Goal: Task Accomplishment & Management: Use online tool/utility

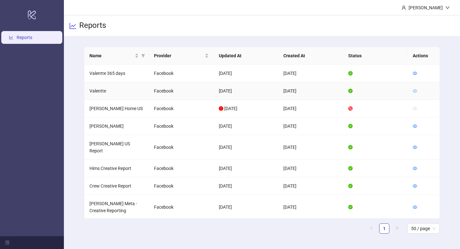
click at [417, 90] on icon "eye" at bounding box center [415, 90] width 4 height 3
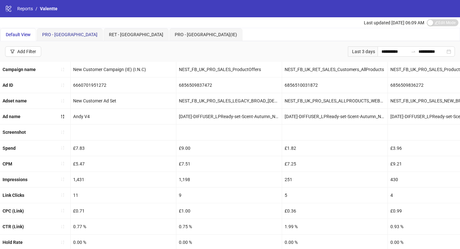
click at [55, 37] on span "PRO - [GEOGRAPHIC_DATA]" at bounding box center [69, 34] width 55 height 5
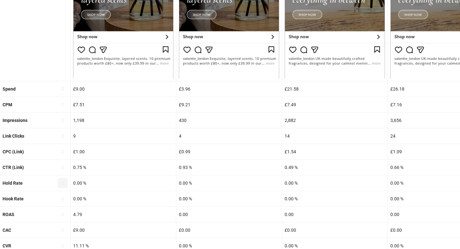
scroll to position [260, 0]
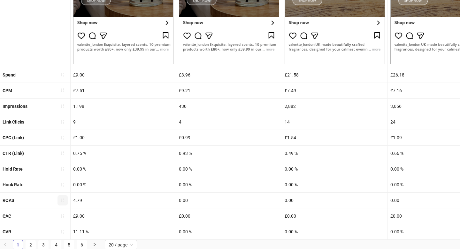
click at [63, 203] on button "button" at bounding box center [63, 200] width 10 height 10
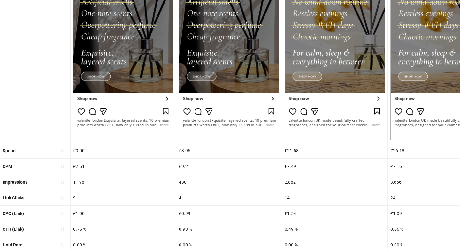
scroll to position [0, 0]
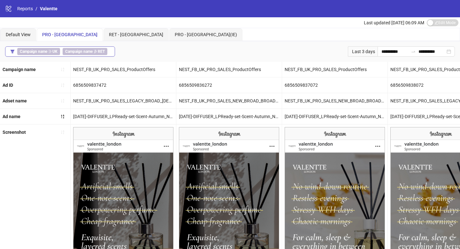
click at [110, 55] on button "Campaign name ∋ UK Campaign name ∌ RET" at bounding box center [60, 51] width 110 height 10
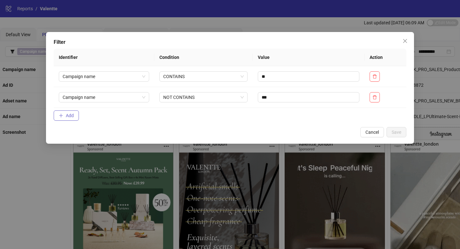
click at [79, 113] on form "Identifier Condition Value Action Campaign name CONTAINS ** Campaign name NOT C…" at bounding box center [230, 86] width 353 height 74
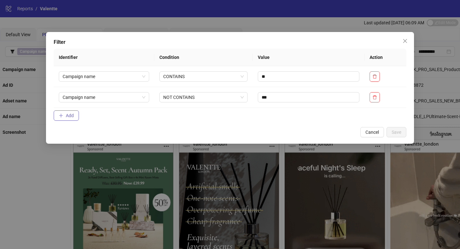
click at [73, 117] on span "Add" at bounding box center [70, 115] width 8 height 5
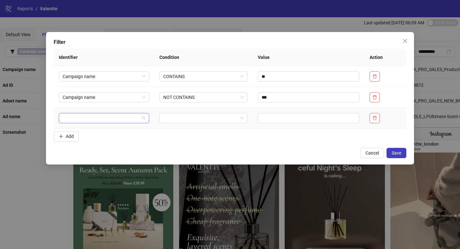
click at [89, 118] on input "search" at bounding box center [101, 118] width 77 height 10
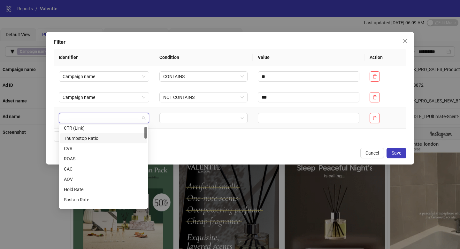
scroll to position [8, 0]
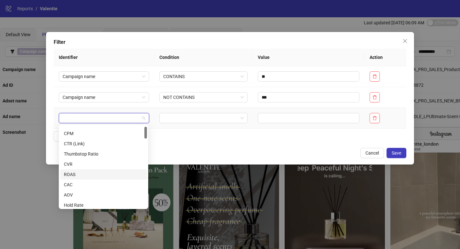
click at [92, 171] on div "ROAS" at bounding box center [103, 174] width 79 height 7
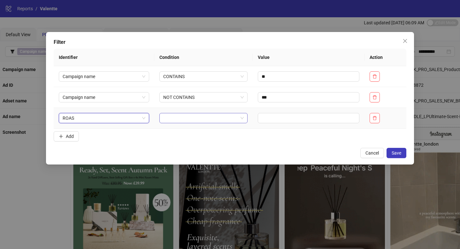
click at [201, 119] on input "search" at bounding box center [200, 118] width 75 height 10
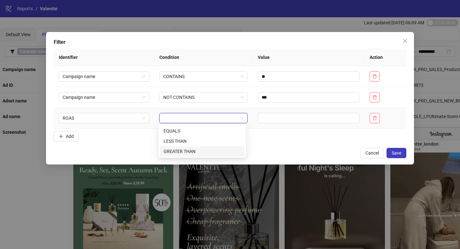
click at [199, 149] on div "GREATER THAN" at bounding box center [202, 151] width 77 height 7
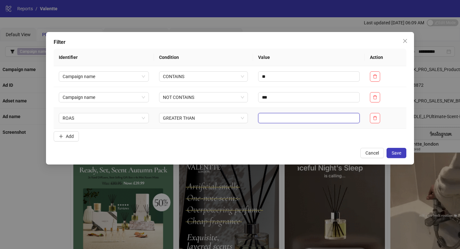
click at [287, 117] on input "text" at bounding box center [309, 118] width 102 height 10
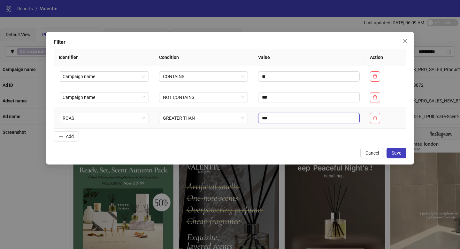
type input "***"
click at [398, 151] on span "Save" at bounding box center [397, 152] width 10 height 5
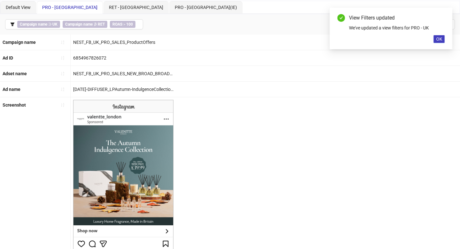
scroll to position [18, 0]
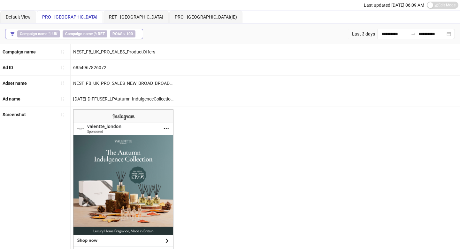
click at [138, 34] on button "Campaign name ∋ UK Campaign name ∌ [PERSON_NAME] > 100" at bounding box center [74, 34] width 138 height 10
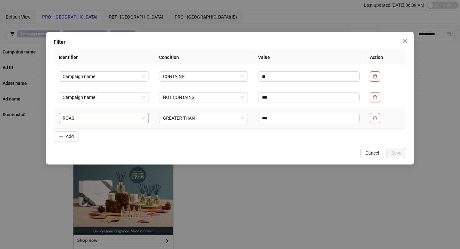
click at [117, 119] on span "ROAS" at bounding box center [104, 118] width 82 height 10
type input "*"
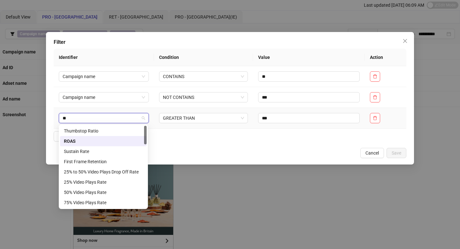
type input "***"
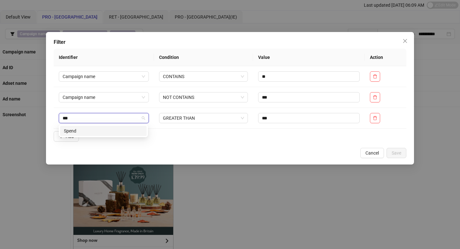
click at [99, 134] on div "Spend" at bounding box center [103, 130] width 79 height 7
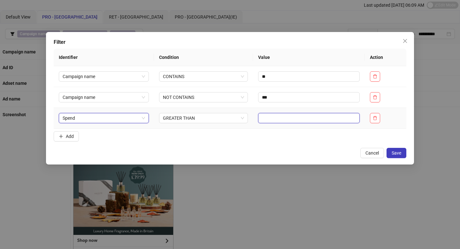
click at [319, 116] on input "text" at bounding box center [309, 118] width 102 height 10
type input "***"
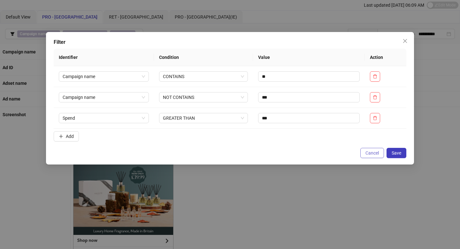
click at [381, 151] on button "Cancel" at bounding box center [373, 153] width 24 height 10
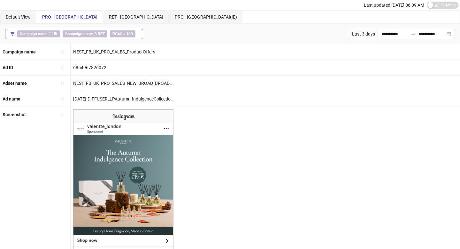
click at [126, 34] on b "100" at bounding box center [129, 34] width 7 height 4
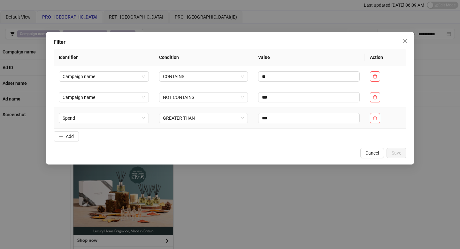
click at [333, 112] on td "***" at bounding box center [309, 118] width 112 height 21
click at [334, 117] on input "***" at bounding box center [309, 118] width 102 height 10
click at [226, 117] on span "GREATER THAN" at bounding box center [203, 118] width 81 height 10
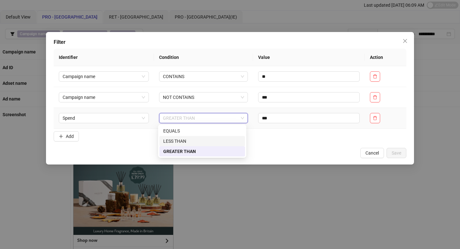
click at [220, 138] on div "LESS THAN" at bounding box center [202, 140] width 78 height 7
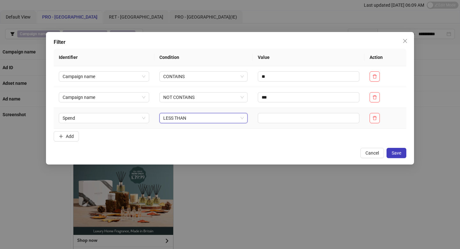
click at [231, 121] on span "LESS THAN" at bounding box center [203, 118] width 81 height 10
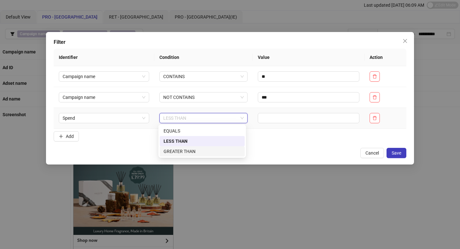
click at [227, 151] on div "GREATER THAN" at bounding box center [202, 151] width 77 height 7
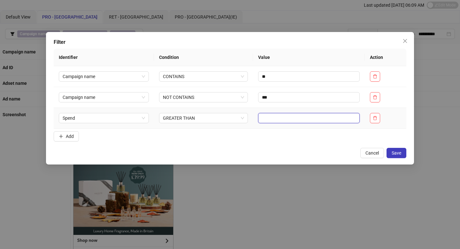
click at [273, 118] on input "text" at bounding box center [309, 118] width 102 height 10
click at [400, 154] on span "Save" at bounding box center [397, 152] width 10 height 5
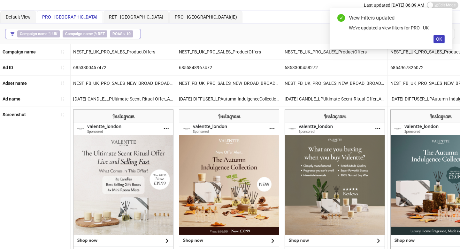
click at [133, 35] on div "Campaign name ∋ UK Campaign name ∌ [PERSON_NAME] > 10" at bounding box center [76, 33] width 119 height 7
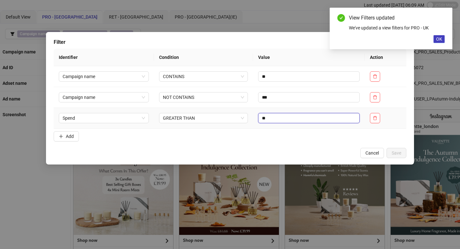
click at [269, 119] on input "**" at bounding box center [309, 118] width 102 height 10
type input "***"
click at [390, 154] on button "Save" at bounding box center [397, 153] width 20 height 10
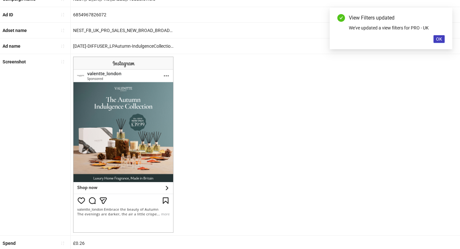
scroll to position [0, 0]
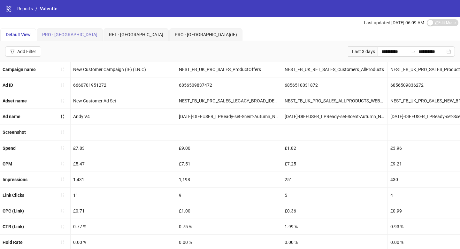
click at [48, 38] on div "PRO - [GEOGRAPHIC_DATA]" at bounding box center [70, 34] width 66 height 13
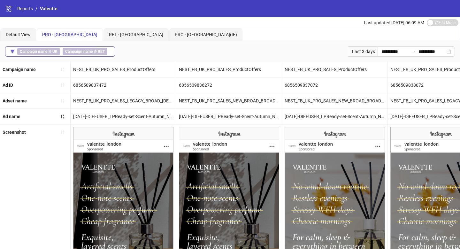
click at [113, 51] on button "Campaign name ∋ UK Campaign name ∌ RET" at bounding box center [60, 51] width 110 height 10
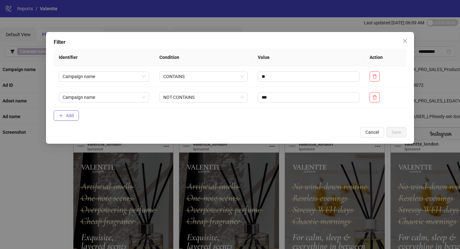
click at [73, 113] on span "Add" at bounding box center [70, 115] width 8 height 5
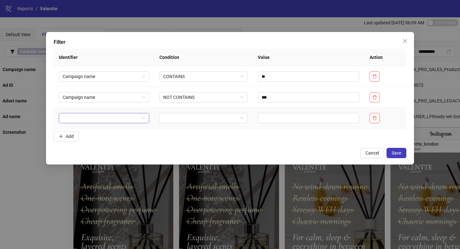
click at [78, 117] on input "search" at bounding box center [101, 118] width 77 height 10
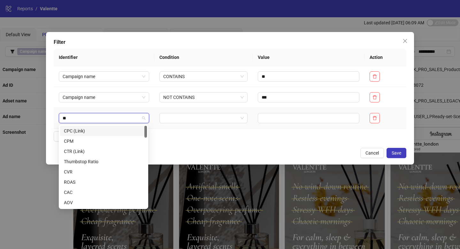
type input "***"
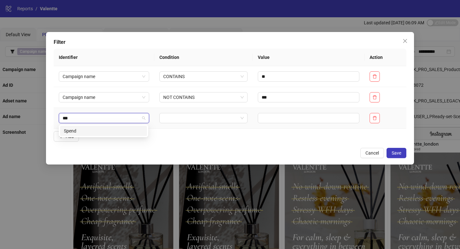
click at [89, 132] on div "Spend" at bounding box center [103, 130] width 79 height 7
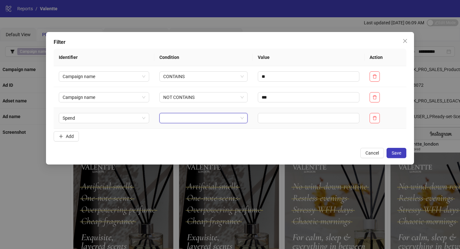
click at [190, 118] on input "search" at bounding box center [200, 118] width 75 height 10
click at [194, 151] on div "GREATER THAN" at bounding box center [202, 151] width 77 height 7
click at [283, 117] on input "text" at bounding box center [309, 118] width 102 height 10
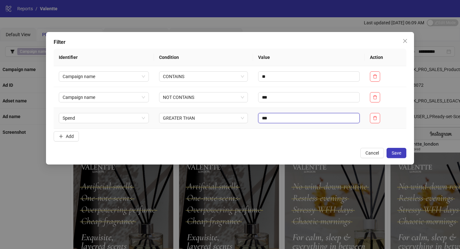
type input "***"
click at [398, 153] on span "Save" at bounding box center [397, 152] width 10 height 5
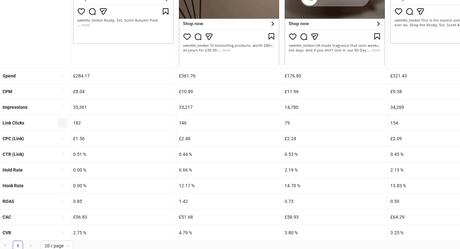
scroll to position [261, 0]
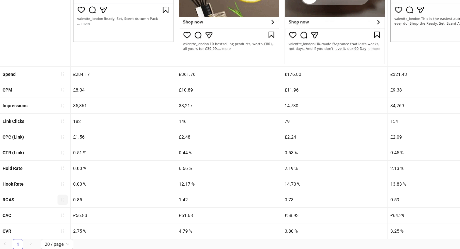
click at [66, 197] on button "button" at bounding box center [63, 199] width 10 height 10
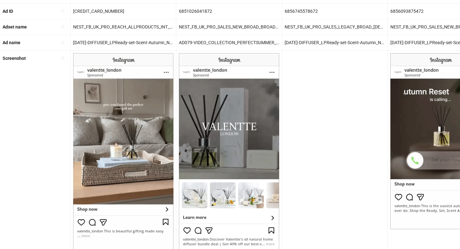
scroll to position [239, 0]
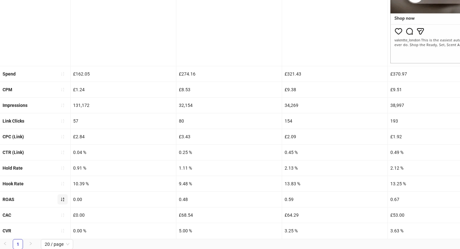
click at [63, 199] on icon "sort-ascending" at bounding box center [62, 199] width 4 height 4
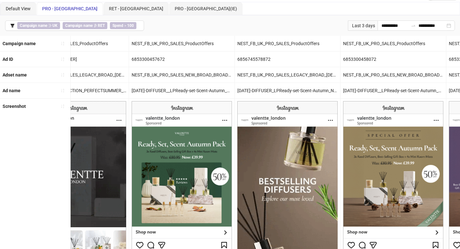
scroll to position [0, 0]
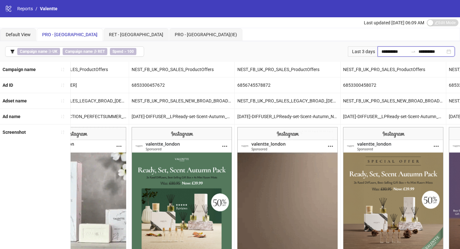
click at [386, 52] on input "**********" at bounding box center [395, 51] width 27 height 7
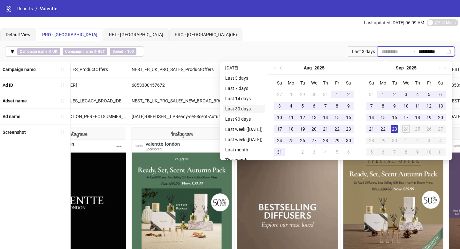
type input "**********"
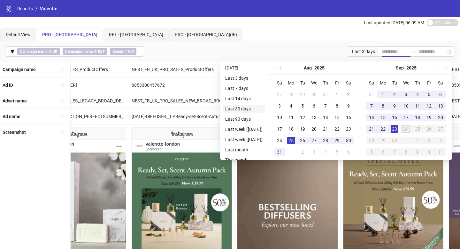
click at [253, 107] on li "Last 30 days" at bounding box center [244, 109] width 43 height 8
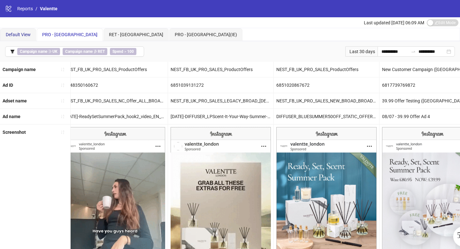
click at [24, 35] on span "Default View" at bounding box center [18, 34] width 25 height 5
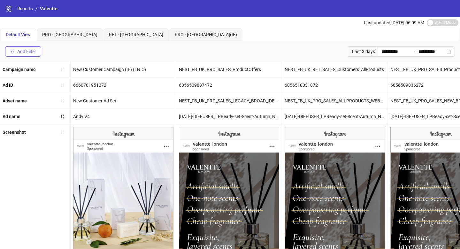
click at [38, 50] on button "Add Filter" at bounding box center [23, 51] width 36 height 10
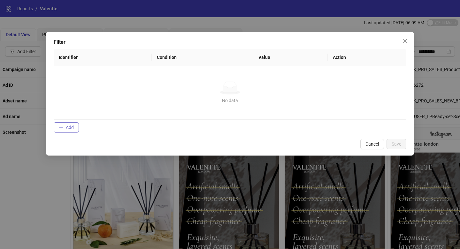
click at [66, 127] on span "Add" at bounding box center [70, 127] width 8 height 5
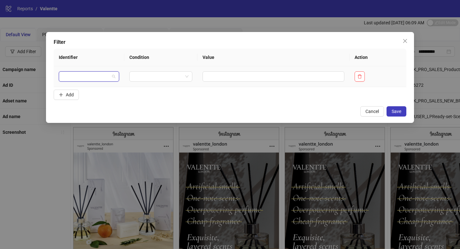
click at [107, 76] on input "search" at bounding box center [86, 77] width 47 height 10
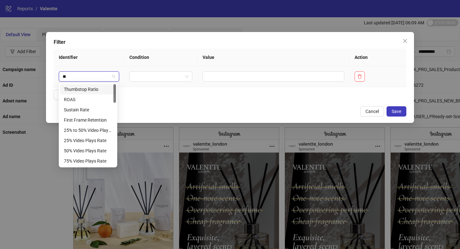
type input "***"
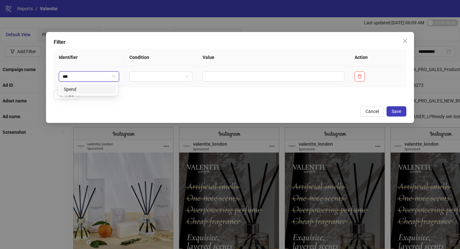
click at [102, 87] on div "Spend" at bounding box center [88, 89] width 48 height 7
click at [157, 80] on input "search" at bounding box center [169, 77] width 46 height 10
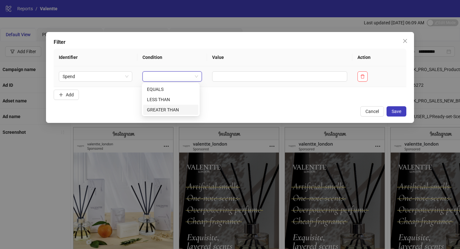
click at [172, 107] on div "GREATER THAN" at bounding box center [171, 109] width 48 height 7
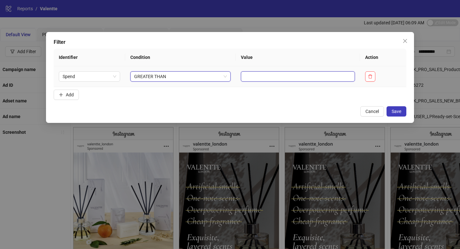
click at [254, 78] on input "text" at bounding box center [298, 76] width 114 height 10
type input "***"
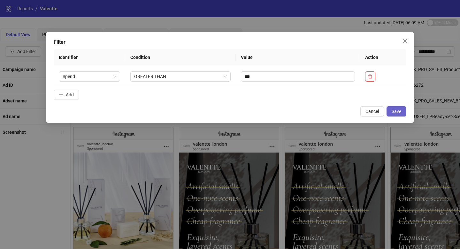
click at [399, 114] on button "Save" at bounding box center [397, 111] width 20 height 10
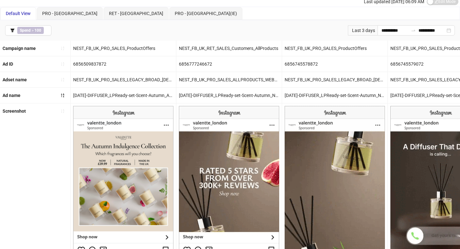
scroll to position [21, 0]
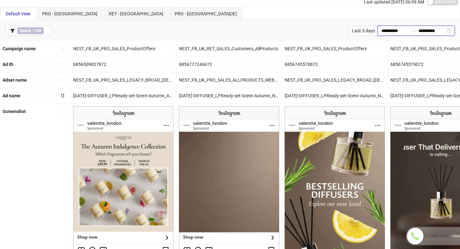
click at [394, 30] on input "**********" at bounding box center [395, 30] width 27 height 7
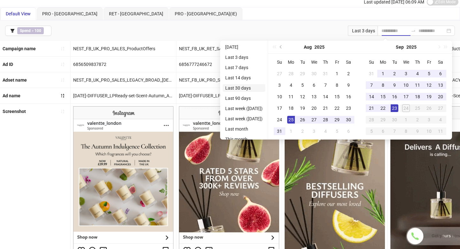
click at [244, 88] on li "Last 30 days" at bounding box center [244, 88] width 43 height 8
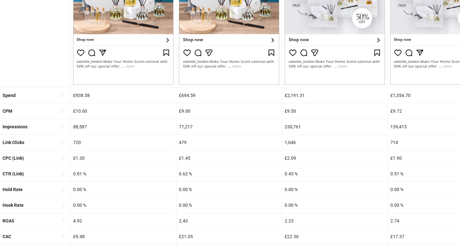
scroll to position [239, 0]
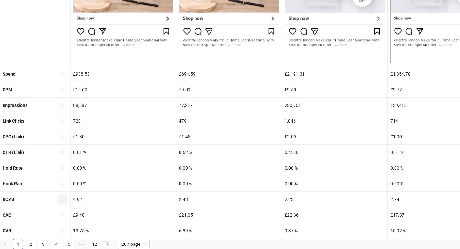
click at [65, 201] on button "button" at bounding box center [63, 199] width 10 height 10
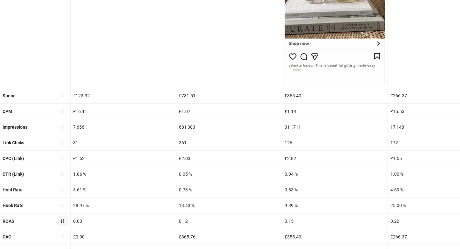
click at [64, 221] on icon "sort-ascending" at bounding box center [62, 221] width 3 height 4
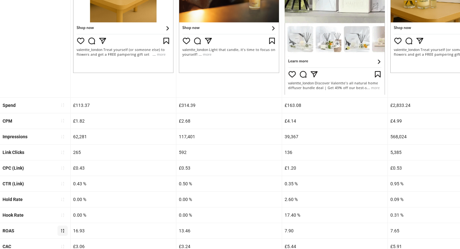
scroll to position [261, 0]
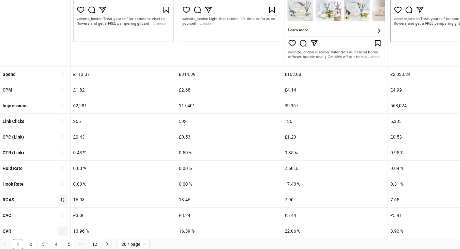
click at [63, 229] on icon "sort-ascending" at bounding box center [62, 231] width 3 height 4
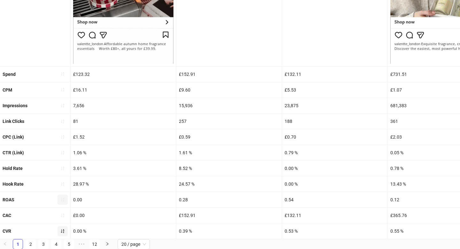
click at [63, 230] on icon "sort-ascending" at bounding box center [62, 231] width 4 height 4
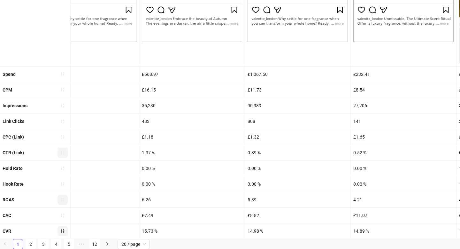
click at [61, 150] on icon "sort-ascending" at bounding box center [62, 152] width 4 height 4
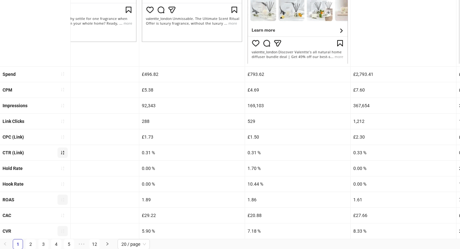
click at [64, 154] on icon "sort-ascending" at bounding box center [62, 152] width 4 height 4
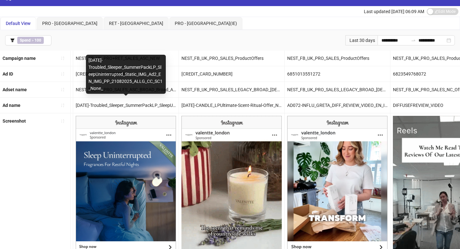
scroll to position [0, 0]
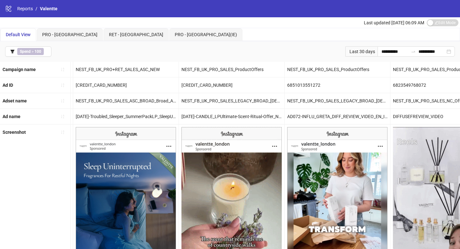
click at [370, 51] on div "Last 30 days" at bounding box center [362, 51] width 32 height 10
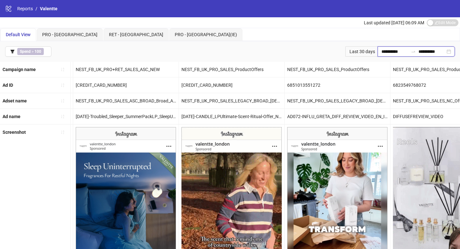
click at [382, 51] on input "**********" at bounding box center [395, 51] width 27 height 7
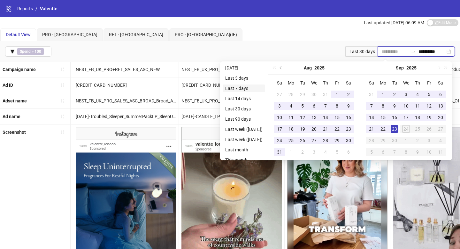
type input "**********"
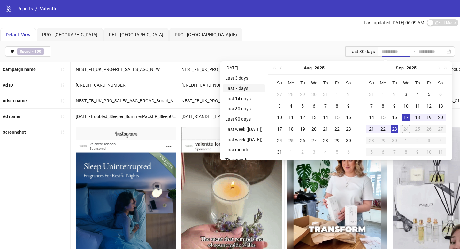
click at [257, 87] on li "Last 7 days" at bounding box center [244, 88] width 43 height 8
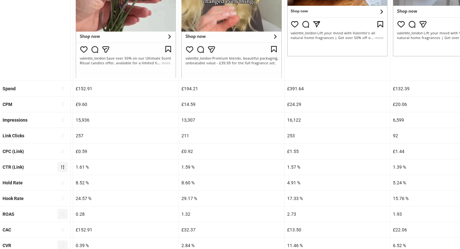
scroll to position [261, 0]
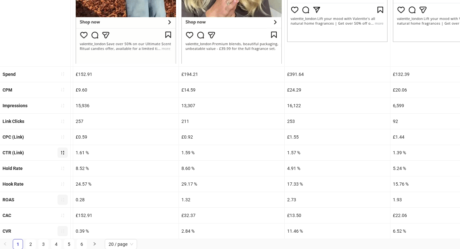
click at [61, 201] on icon "sort-ascending" at bounding box center [62, 199] width 4 height 4
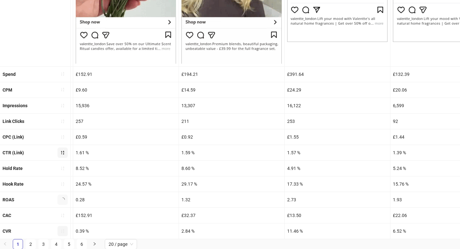
click at [61, 201] on icon "loading" at bounding box center [62, 199] width 4 height 4
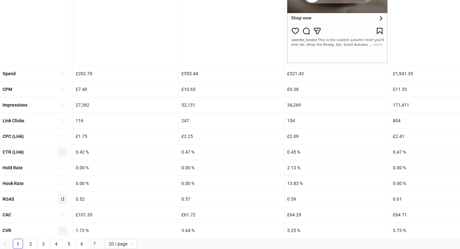
scroll to position [239, 0]
click at [61, 201] on icon "sort-ascending" at bounding box center [62, 199] width 4 height 4
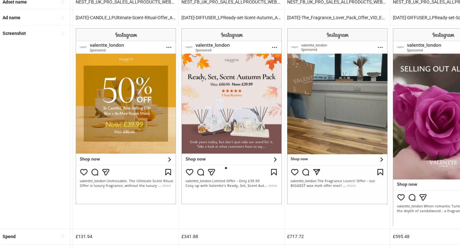
scroll to position [261, 0]
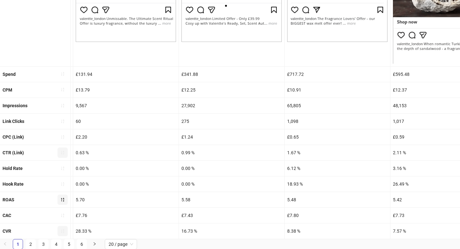
click at [66, 231] on button "button" at bounding box center [63, 231] width 10 height 10
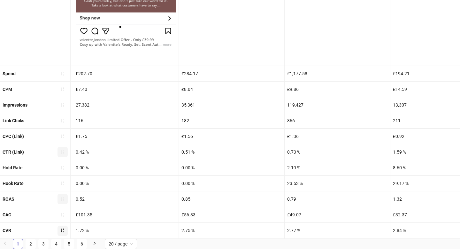
scroll to position [239, 0]
click at [62, 231] on icon "sort-ascending" at bounding box center [62, 230] width 4 height 4
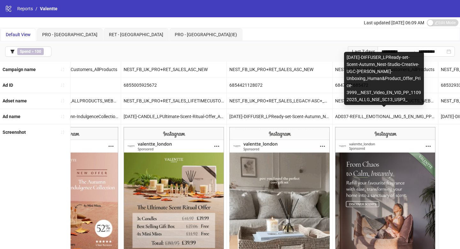
scroll to position [0, 1104]
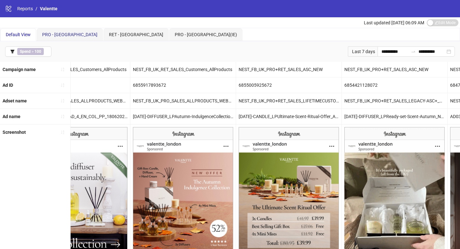
click at [45, 35] on span "PRO - [GEOGRAPHIC_DATA]" at bounding box center [69, 34] width 55 height 5
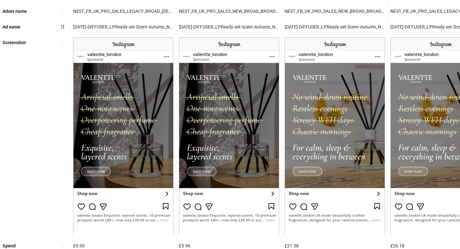
scroll to position [261, 0]
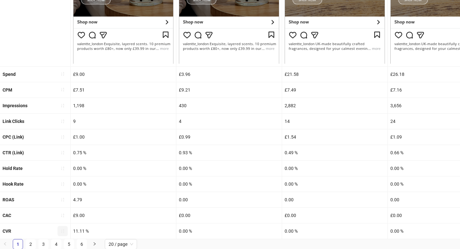
click at [62, 231] on icon "sort-ascending" at bounding box center [62, 231] width 4 height 4
click at [62, 231] on icon "loading" at bounding box center [62, 230] width 5 height 5
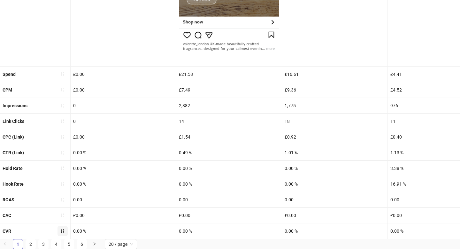
click at [62, 231] on icon "sort-ascending" at bounding box center [62, 231] width 4 height 4
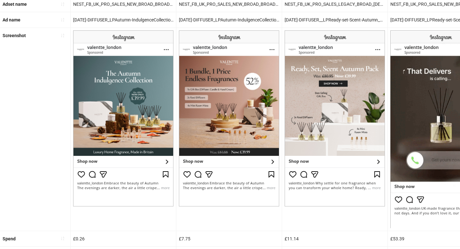
scroll to position [0, 0]
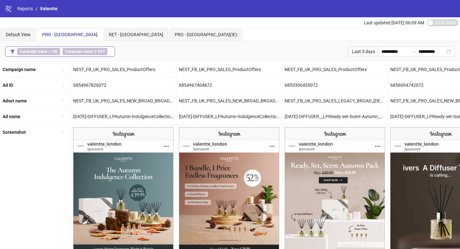
click at [111, 51] on button "Campaign name ∋ UK Campaign name ∌ RET" at bounding box center [60, 51] width 110 height 10
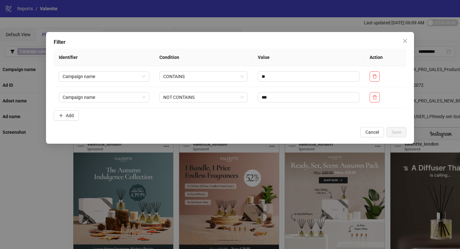
click at [60, 122] on form "Identifier Condition Value Action Campaign name CONTAINS ** Campaign name NOT C…" at bounding box center [230, 86] width 353 height 74
click at [71, 117] on span "Add" at bounding box center [70, 115] width 8 height 5
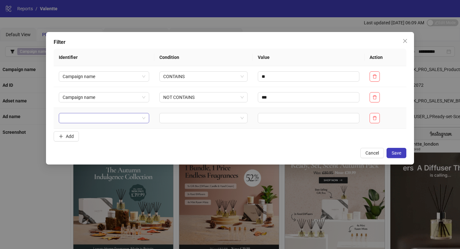
click at [86, 118] on input "search" at bounding box center [101, 118] width 77 height 10
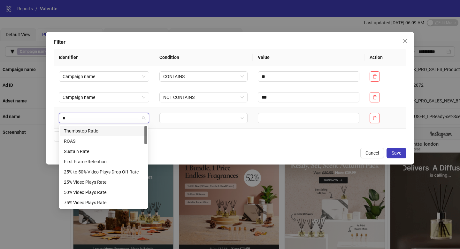
type input "**"
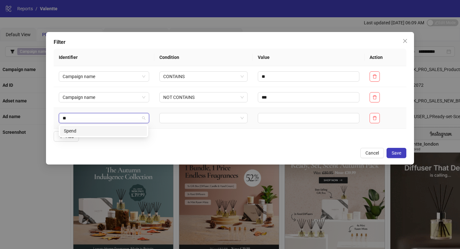
click at [86, 128] on div "Spend" at bounding box center [103, 130] width 79 height 7
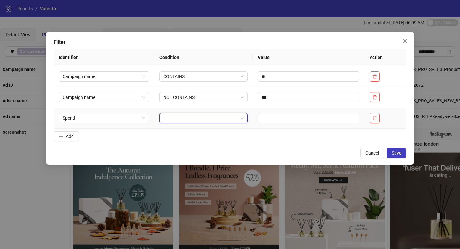
click at [180, 122] on input "search" at bounding box center [200, 118] width 75 height 10
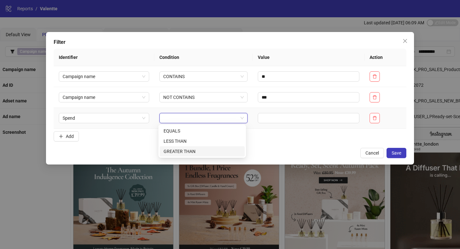
click at [185, 151] on div "GREATER THAN" at bounding box center [202, 151] width 77 height 7
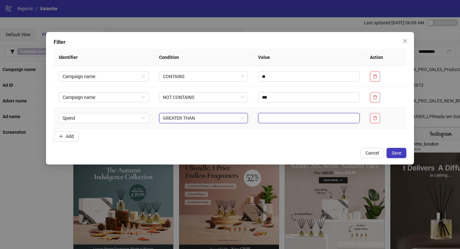
click at [267, 119] on input "text" at bounding box center [309, 118] width 102 height 10
type input "*"
type input "***"
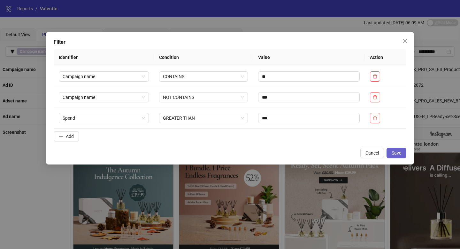
click at [401, 156] on button "Save" at bounding box center [397, 153] width 20 height 10
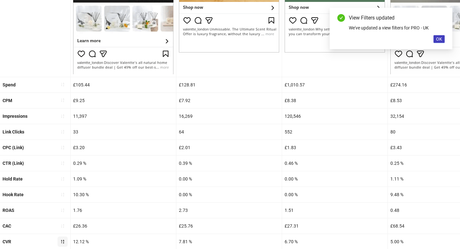
scroll to position [261, 0]
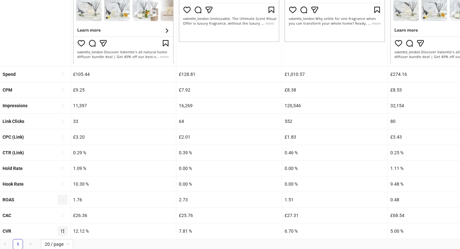
click at [62, 198] on icon "sort-ascending" at bounding box center [62, 199] width 4 height 4
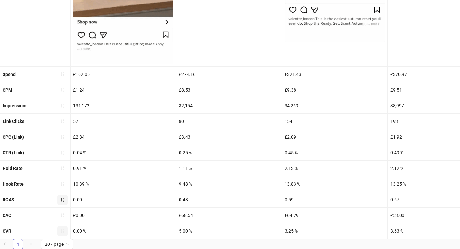
click at [64, 198] on icon "sort-ascending" at bounding box center [62, 199] width 4 height 4
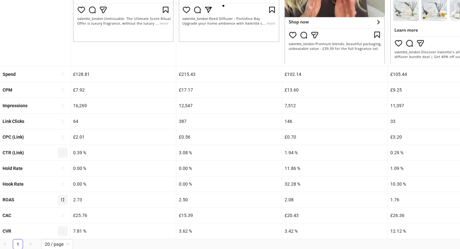
click at [63, 153] on icon "sort-ascending" at bounding box center [62, 152] width 4 height 4
click at [63, 153] on icon "loading" at bounding box center [62, 152] width 5 height 5
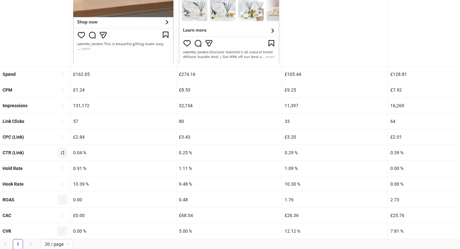
click at [65, 153] on icon "sort-ascending" at bounding box center [62, 152] width 4 height 4
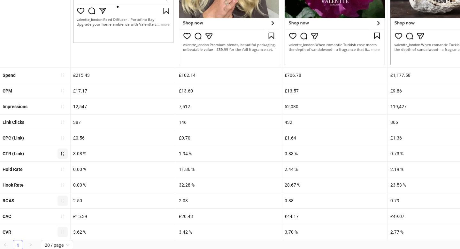
scroll to position [260, 0]
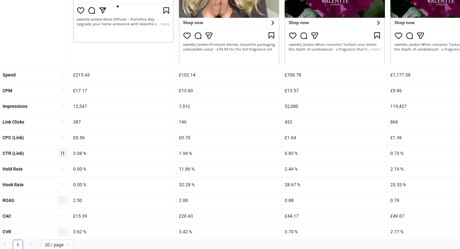
click at [63, 200] on icon "sort-ascending" at bounding box center [62, 200] width 4 height 4
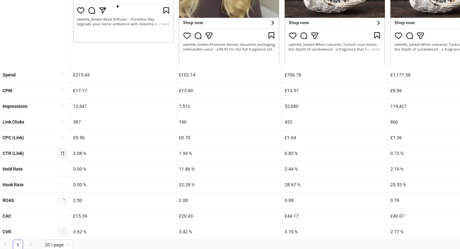
click at [63, 200] on icon "loading" at bounding box center [62, 200] width 5 height 5
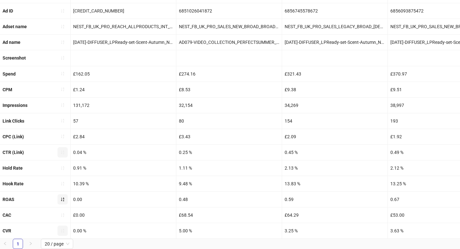
scroll to position [239, 0]
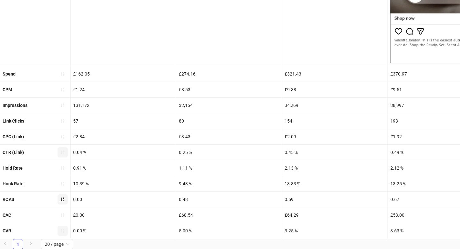
click at [64, 199] on icon "sort-ascending" at bounding box center [62, 199] width 3 height 4
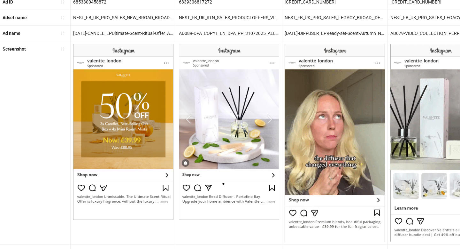
scroll to position [261, 0]
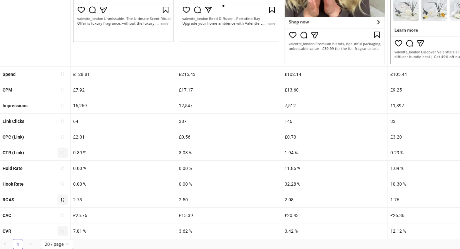
click at [64, 231] on icon "sort-ascending" at bounding box center [62, 231] width 3 height 4
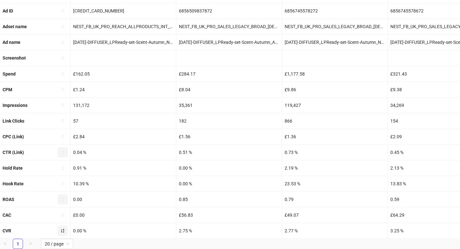
scroll to position [239, 0]
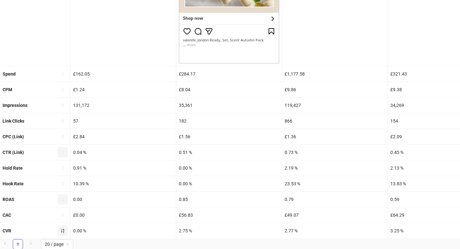
click at [63, 233] on span "button" at bounding box center [62, 230] width 4 height 5
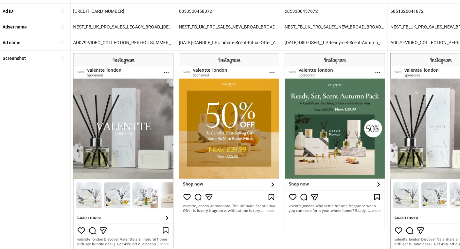
scroll to position [261, 0]
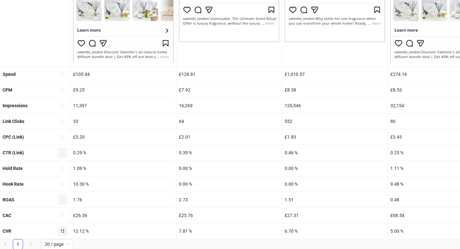
click at [66, 152] on button "button" at bounding box center [63, 152] width 10 height 10
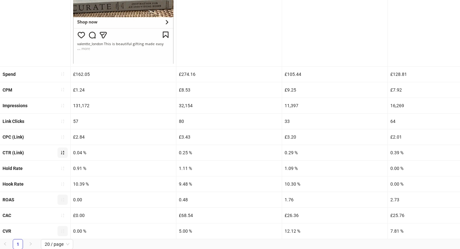
click at [64, 153] on icon "sort-ascending" at bounding box center [62, 152] width 4 height 4
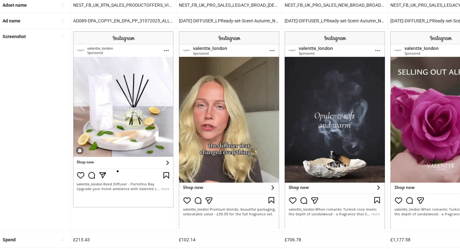
scroll to position [0, 0]
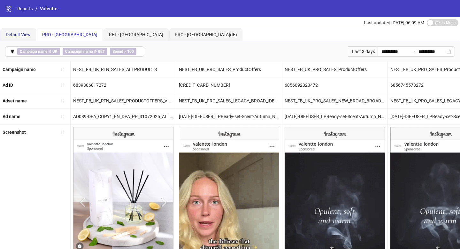
click at [27, 34] on span "Default View" at bounding box center [18, 34] width 25 height 5
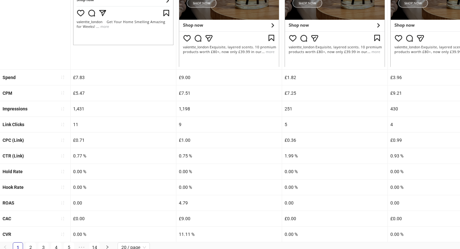
scroll to position [261, 0]
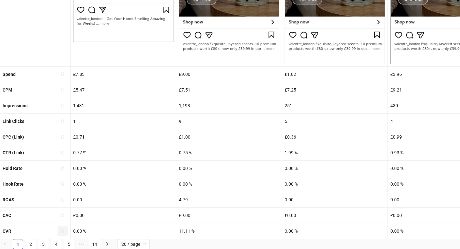
click at [61, 232] on icon "sort-ascending" at bounding box center [62, 231] width 4 height 4
click at [61, 232] on span "button" at bounding box center [62, 230] width 4 height 5
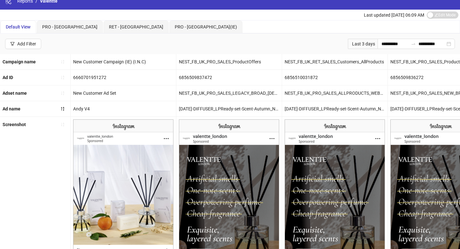
scroll to position [0, 0]
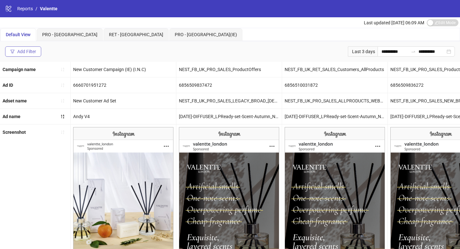
click at [34, 53] on div "Add Filter" at bounding box center [26, 51] width 19 height 5
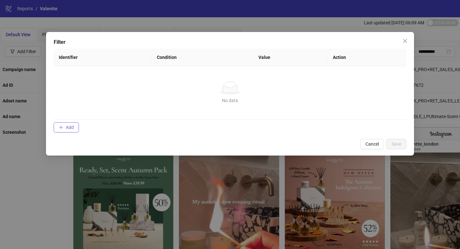
click at [68, 122] on button "Add" at bounding box center [66, 127] width 25 height 10
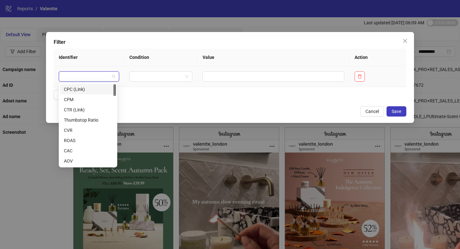
click at [75, 75] on input "search" at bounding box center [86, 77] width 47 height 10
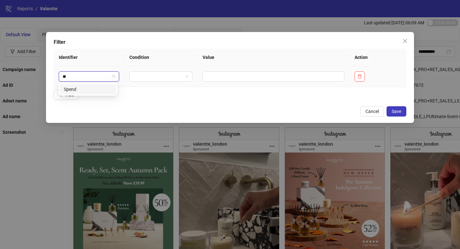
type input "***"
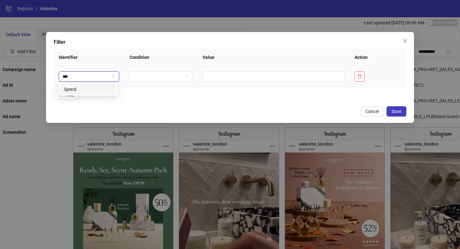
click at [82, 88] on div "Spend" at bounding box center [88, 89] width 48 height 7
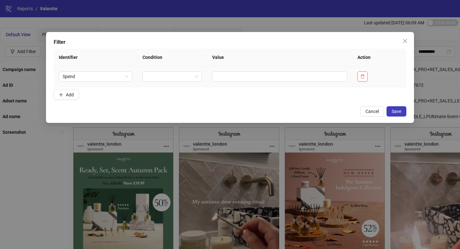
click at [153, 71] on td at bounding box center [172, 76] width 70 height 21
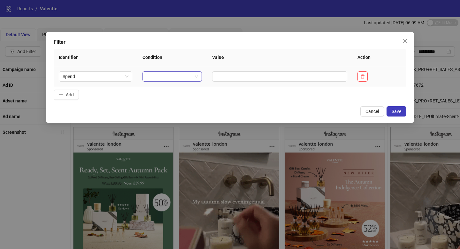
click at [158, 76] on input "search" at bounding box center [169, 77] width 46 height 10
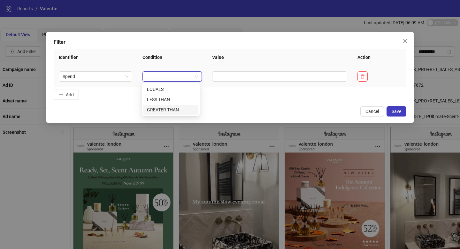
click at [171, 110] on div "GREATER THAN" at bounding box center [171, 109] width 48 height 7
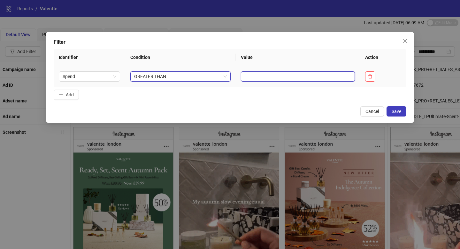
click at [241, 76] on input "text" at bounding box center [298, 76] width 114 height 10
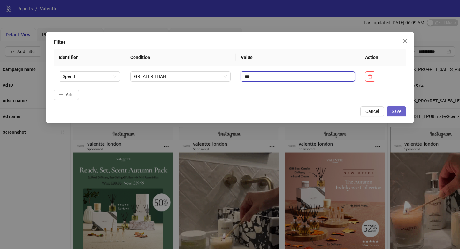
type input "***"
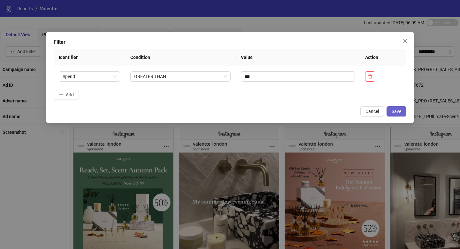
click at [397, 112] on span "Save" at bounding box center [397, 111] width 10 height 5
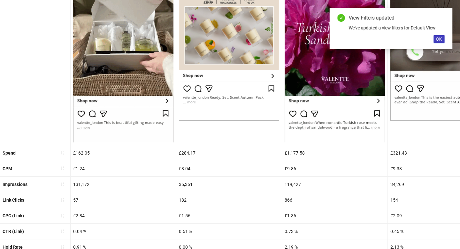
scroll to position [261, 0]
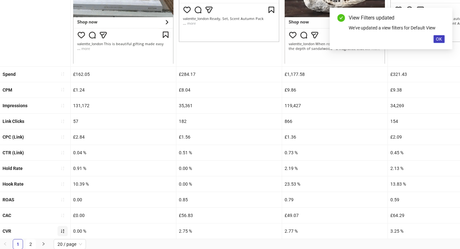
click at [61, 230] on icon "sort-ascending" at bounding box center [62, 231] width 4 height 4
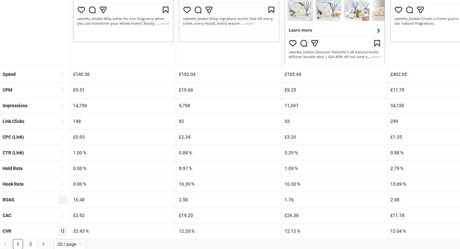
click at [61, 199] on icon "sort-ascending" at bounding box center [62, 199] width 4 height 4
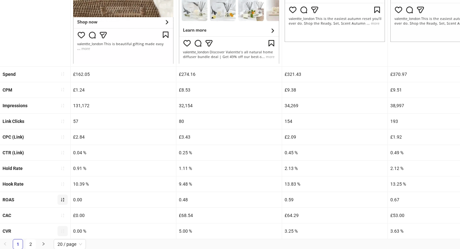
click at [62, 198] on icon "sort-ascending" at bounding box center [62, 200] width 3 height 4
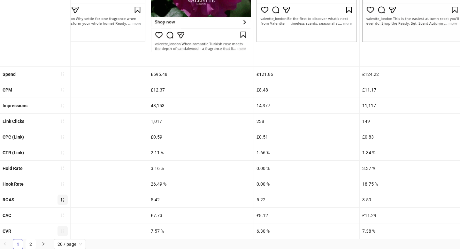
click at [66, 231] on button "button" at bounding box center [63, 231] width 10 height 10
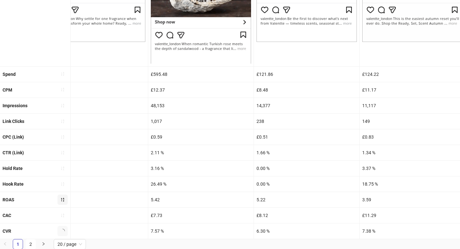
click at [66, 231] on button "button" at bounding box center [63, 231] width 10 height 10
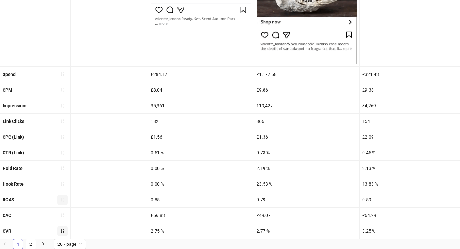
click at [62, 232] on icon "sort-ascending" at bounding box center [62, 231] width 4 height 4
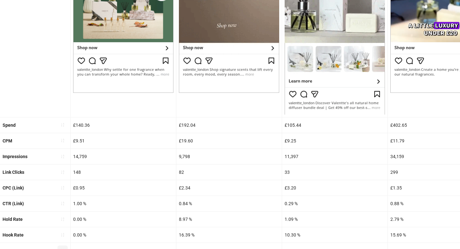
scroll to position [229, 0]
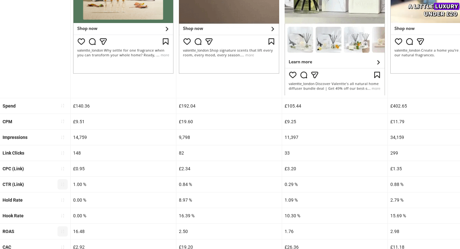
click at [60, 187] on button "button" at bounding box center [63, 184] width 10 height 10
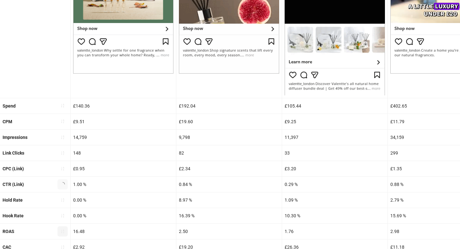
click at [60, 187] on button "button" at bounding box center [63, 184] width 10 height 10
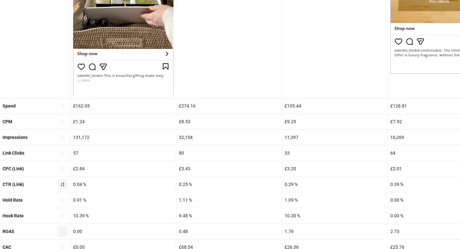
click at [61, 186] on button "button" at bounding box center [63, 184] width 10 height 10
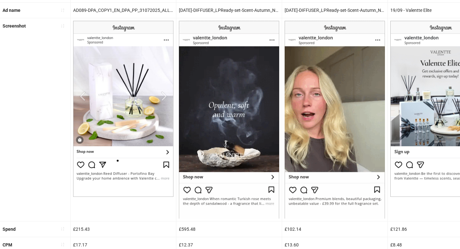
scroll to position [253, 0]
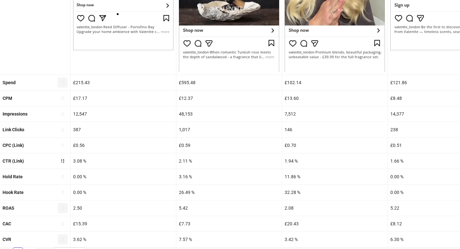
click at [64, 85] on button "button" at bounding box center [63, 82] width 10 height 10
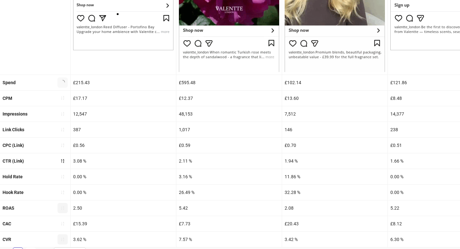
click at [64, 85] on button "button" at bounding box center [63, 82] width 10 height 10
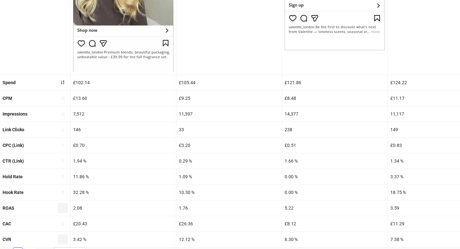
click at [61, 82] on icon "sort-ascending" at bounding box center [62, 83] width 3 height 4
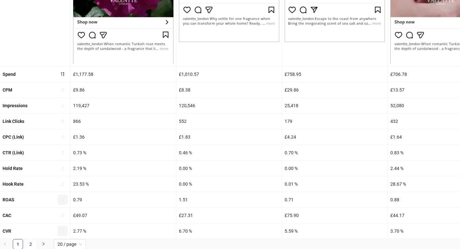
scroll to position [0, 0]
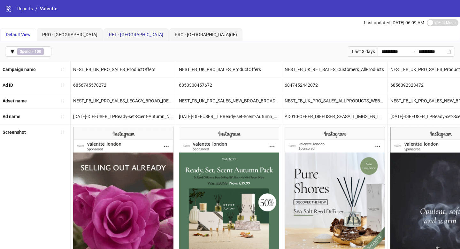
click at [109, 36] on span "RET - [GEOGRAPHIC_DATA]" at bounding box center [136, 34] width 54 height 5
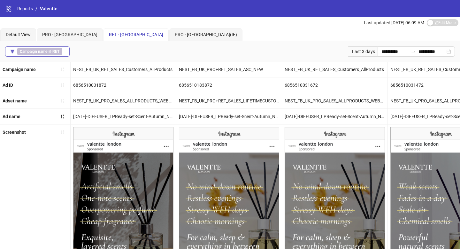
click at [65, 54] on button "Campaign name ∋ RET" at bounding box center [37, 51] width 65 height 10
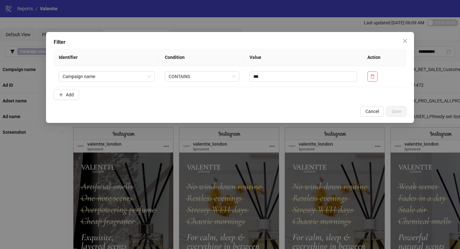
click at [75, 89] on form "Identifier Condition Value Action Campaign name CONTAINS *** Add" at bounding box center [230, 76] width 353 height 54
click at [72, 97] on button "Add" at bounding box center [66, 95] width 25 height 10
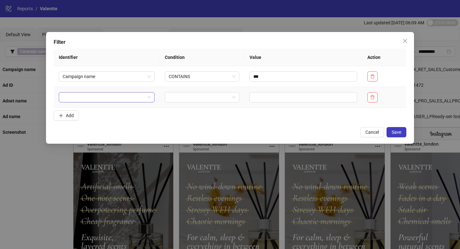
click at [75, 99] on input "search" at bounding box center [104, 97] width 82 height 10
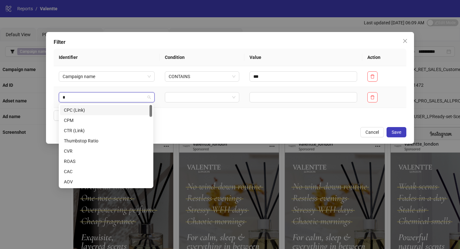
type input "**"
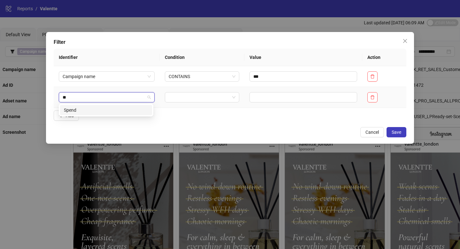
click at [79, 111] on div "Spend" at bounding box center [106, 109] width 84 height 7
click at [186, 99] on input "search" at bounding box center [199, 97] width 61 height 10
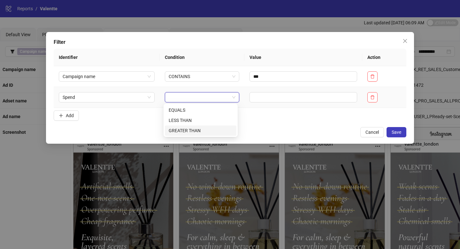
click at [194, 130] on div "GREATER THAN" at bounding box center [201, 130] width 64 height 7
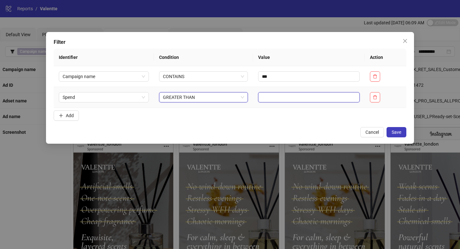
click at [278, 99] on input "text" at bounding box center [309, 97] width 102 height 10
type input "***"
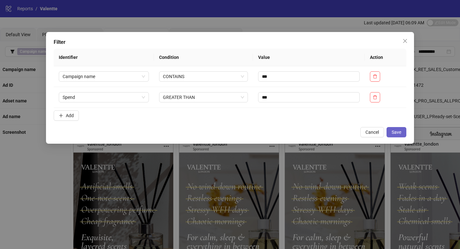
click at [401, 136] on button "Save" at bounding box center [397, 132] width 20 height 10
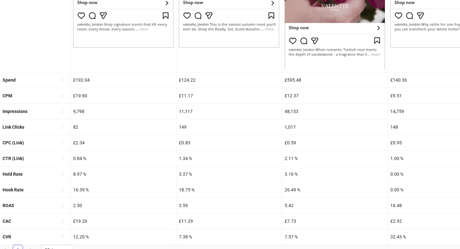
scroll to position [261, 0]
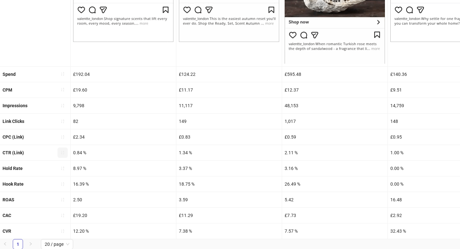
click at [65, 154] on button "button" at bounding box center [63, 152] width 10 height 10
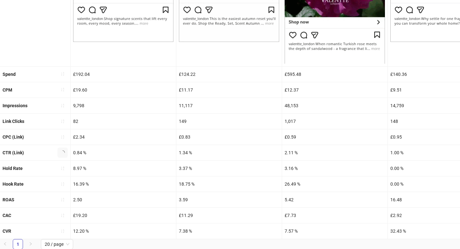
click at [65, 154] on button "button" at bounding box center [63, 152] width 10 height 10
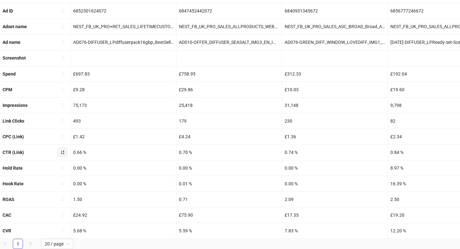
scroll to position [239, 0]
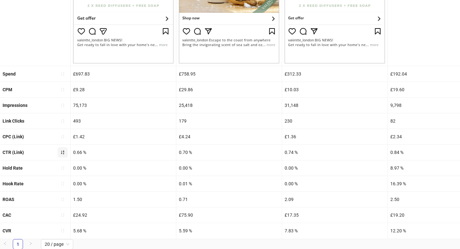
click at [64, 153] on icon "sort-ascending" at bounding box center [62, 152] width 3 height 4
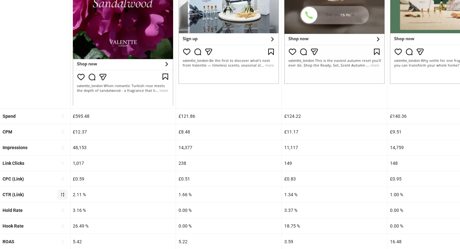
scroll to position [261, 0]
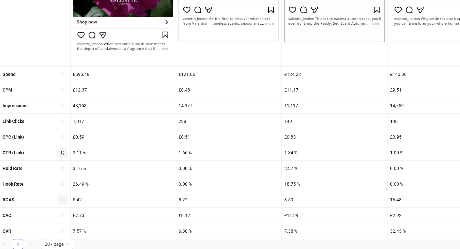
click at [62, 200] on icon "sort-ascending" at bounding box center [62, 199] width 4 height 4
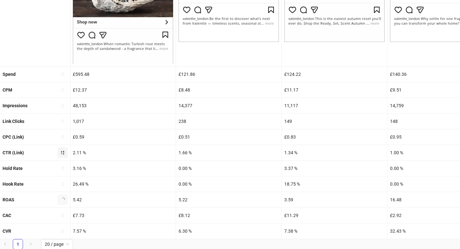
click at [62, 200] on icon "loading" at bounding box center [62, 199] width 5 height 5
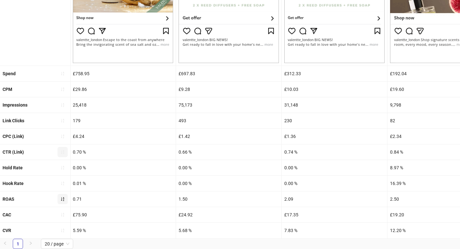
scroll to position [239, 0]
click at [62, 201] on span "button" at bounding box center [62, 199] width 4 height 5
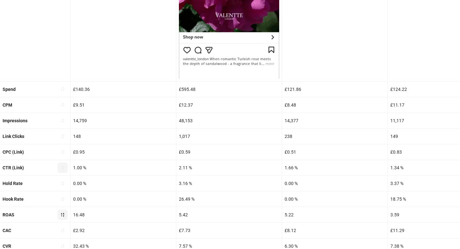
scroll to position [261, 0]
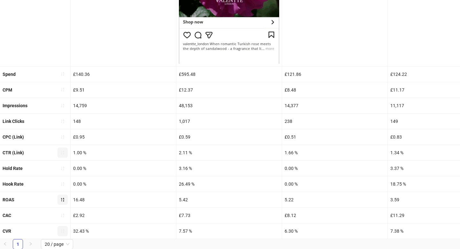
click at [66, 230] on button "button" at bounding box center [63, 231] width 10 height 10
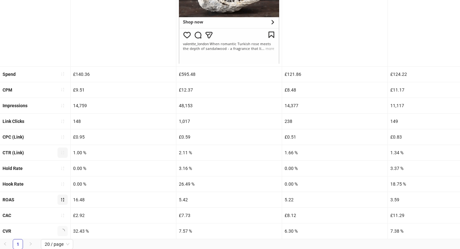
click at [66, 230] on button "button" at bounding box center [63, 231] width 10 height 10
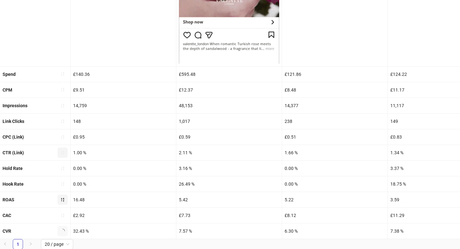
scroll to position [239, 0]
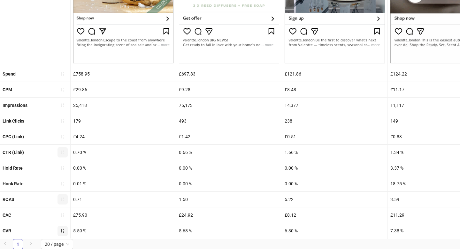
click at [66, 230] on button "button" at bounding box center [63, 231] width 10 height 10
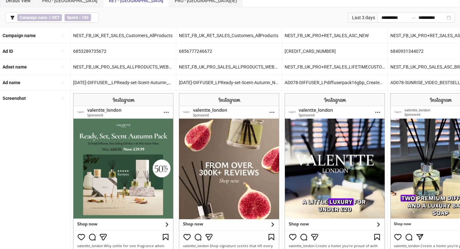
scroll to position [33, 0]
